Goal: Task Accomplishment & Management: Use online tool/utility

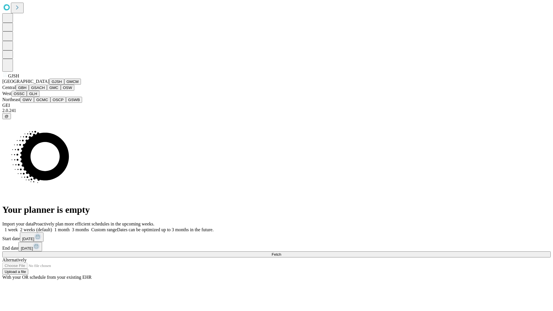
click at [49, 85] on button "GJSH" at bounding box center [56, 82] width 15 height 6
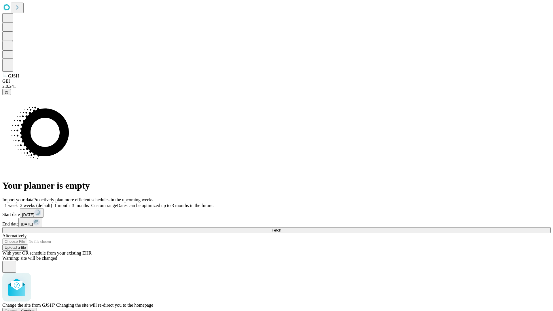
click at [35, 309] on span "Confirm" at bounding box center [28, 311] width 14 height 4
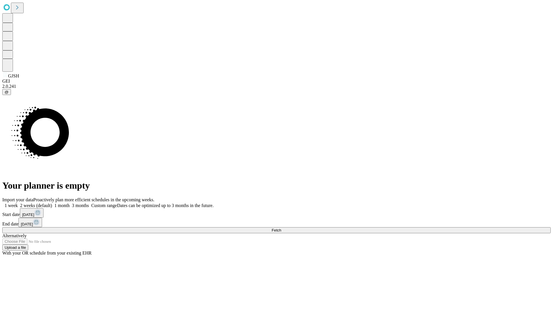
click at [52, 203] on label "2 weeks (default)" at bounding box center [35, 205] width 34 height 5
click at [281, 228] on span "Fetch" at bounding box center [277, 230] width 10 height 4
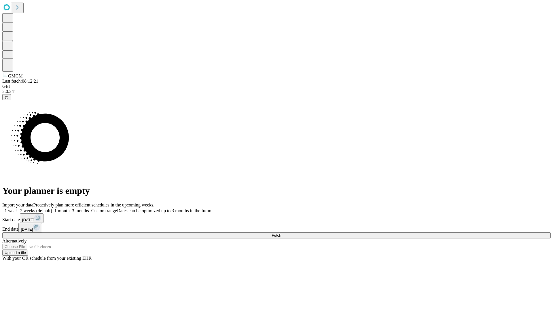
click at [52, 208] on label "2 weeks (default)" at bounding box center [35, 210] width 34 height 5
click at [281, 233] on span "Fetch" at bounding box center [277, 235] width 10 height 4
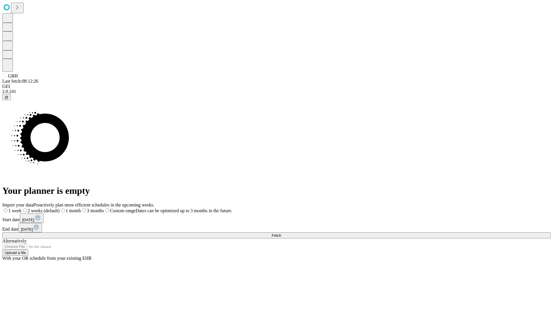
click at [60, 208] on label "2 weeks (default)" at bounding box center [41, 210] width 38 height 5
click at [281, 233] on span "Fetch" at bounding box center [277, 235] width 10 height 4
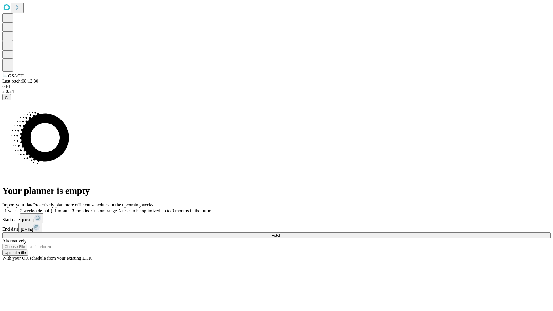
click at [52, 208] on label "2 weeks (default)" at bounding box center [35, 210] width 34 height 5
click at [281, 233] on span "Fetch" at bounding box center [277, 235] width 10 height 4
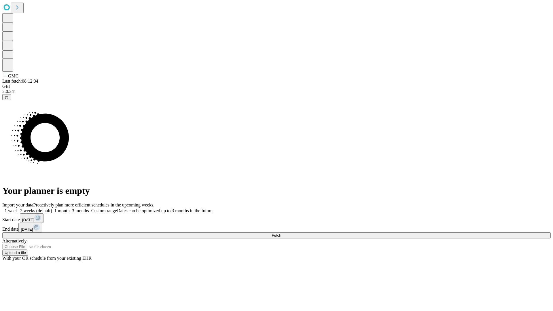
click at [52, 208] on label "2 weeks (default)" at bounding box center [35, 210] width 34 height 5
click at [281, 233] on span "Fetch" at bounding box center [277, 235] width 10 height 4
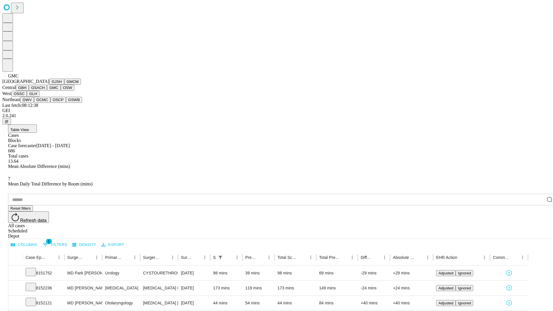
click at [61, 91] on button "OSW" at bounding box center [68, 88] width 14 height 6
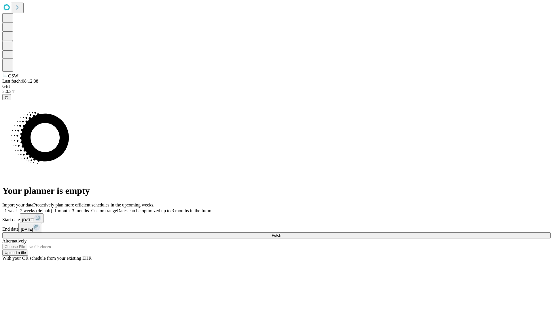
click at [52, 208] on label "2 weeks (default)" at bounding box center [35, 210] width 34 height 5
click at [281, 233] on span "Fetch" at bounding box center [277, 235] width 10 height 4
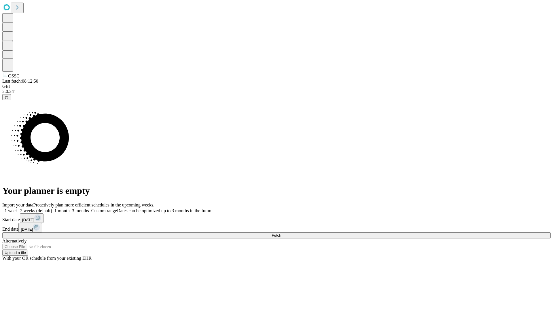
click at [52, 208] on label "2 weeks (default)" at bounding box center [35, 210] width 34 height 5
click at [281, 233] on span "Fetch" at bounding box center [277, 235] width 10 height 4
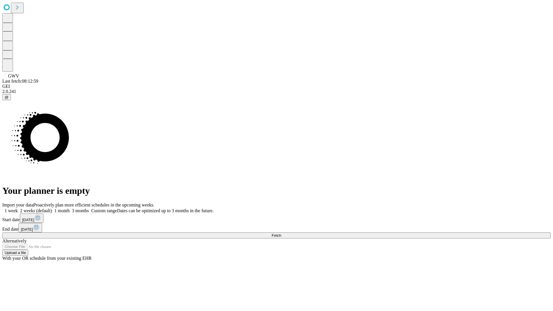
click at [52, 208] on label "2 weeks (default)" at bounding box center [35, 210] width 34 height 5
click at [281, 233] on span "Fetch" at bounding box center [277, 235] width 10 height 4
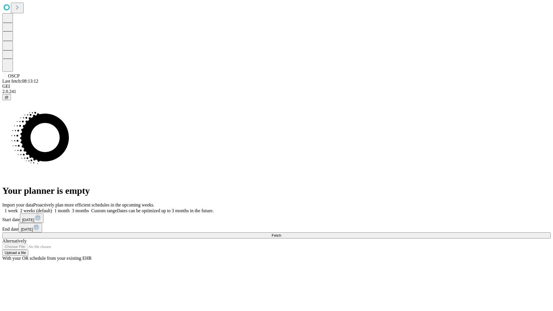
click at [52, 208] on label "2 weeks (default)" at bounding box center [35, 210] width 34 height 5
click at [281, 233] on span "Fetch" at bounding box center [277, 235] width 10 height 4
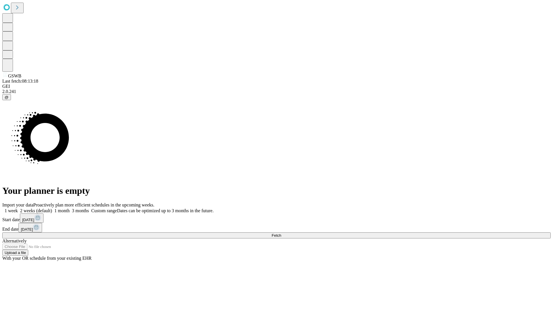
click at [52, 208] on label "2 weeks (default)" at bounding box center [35, 210] width 34 height 5
click at [281, 233] on span "Fetch" at bounding box center [277, 235] width 10 height 4
